Goal: Task Accomplishment & Management: Manage account settings

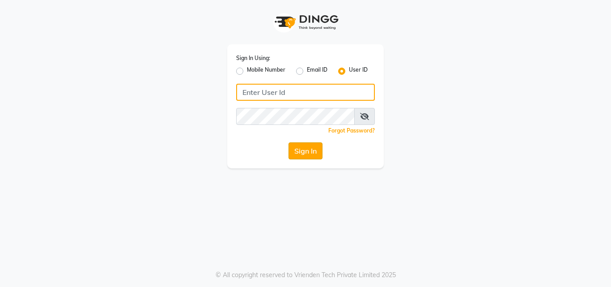
type input "arjun"
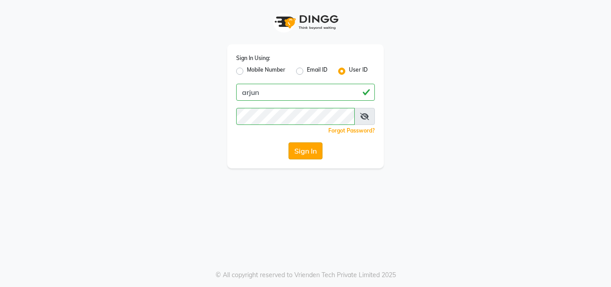
click at [312, 154] on button "Sign In" at bounding box center [305, 150] width 34 height 17
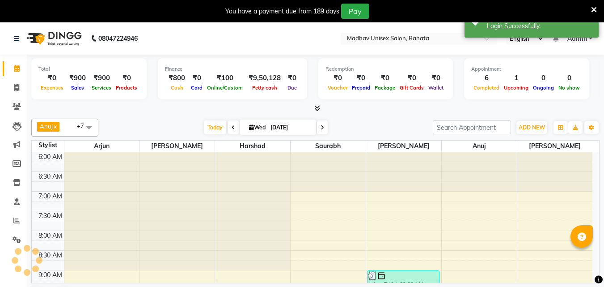
scroll to position [354, 0]
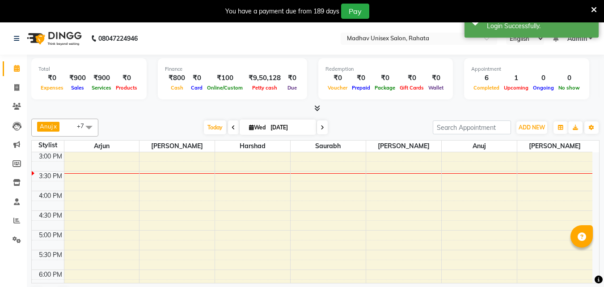
click at [595, 6] on icon at bounding box center [594, 10] width 6 height 8
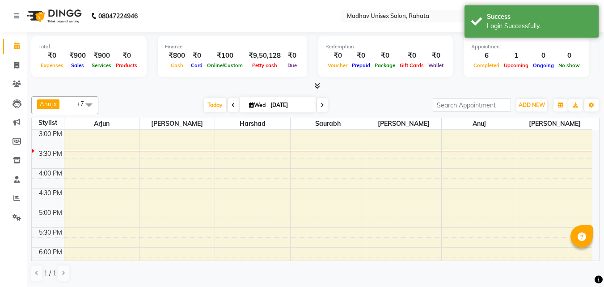
click at [334, 22] on nav "08047224946 Select Location × Madhav Unisex Salon, Rahata English ENGLISH Españ…" at bounding box center [302, 16] width 604 height 32
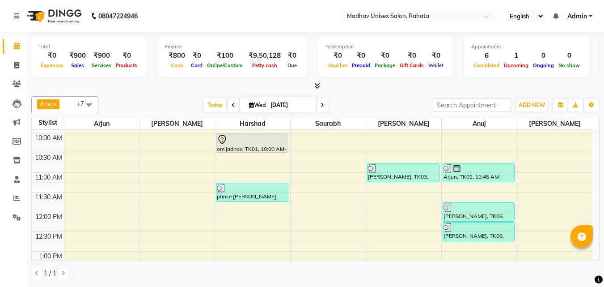
scroll to position [126, 0]
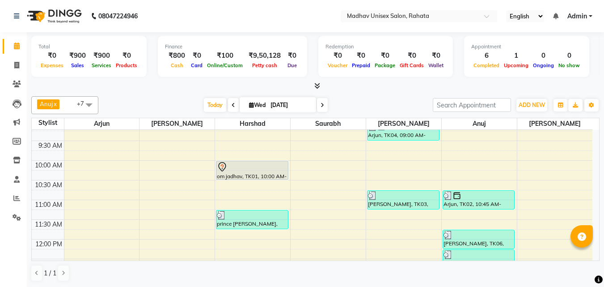
click at [602, 184] on div "Total ₹0 Expenses ₹900 Sales ₹900 Services ₹0 Products Finance ₹800 Cash ₹0 Car…" at bounding box center [315, 159] width 577 height 255
